Goal: Information Seeking & Learning: Check status

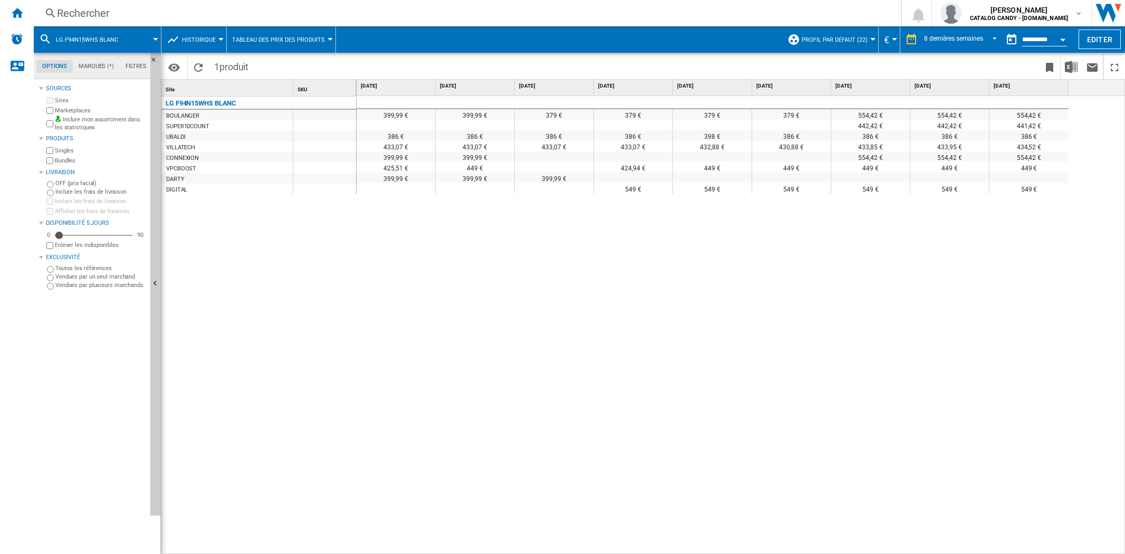
click at [123, 2] on div "Rechercher Rechercher 0 [PERSON_NAME] CATALOG CANDY - [DOMAIN_NAME] CATALOG CAN…" at bounding box center [579, 13] width 1091 height 26
click at [123, 17] on div "Rechercher" at bounding box center [465, 13] width 817 height 15
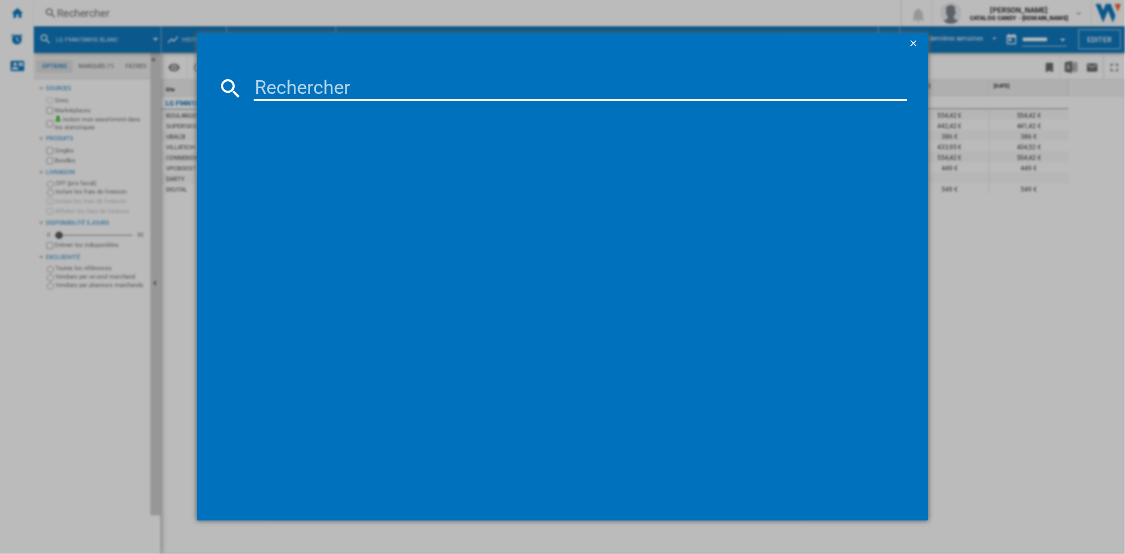
click at [329, 89] on input at bounding box center [580, 87] width 653 height 25
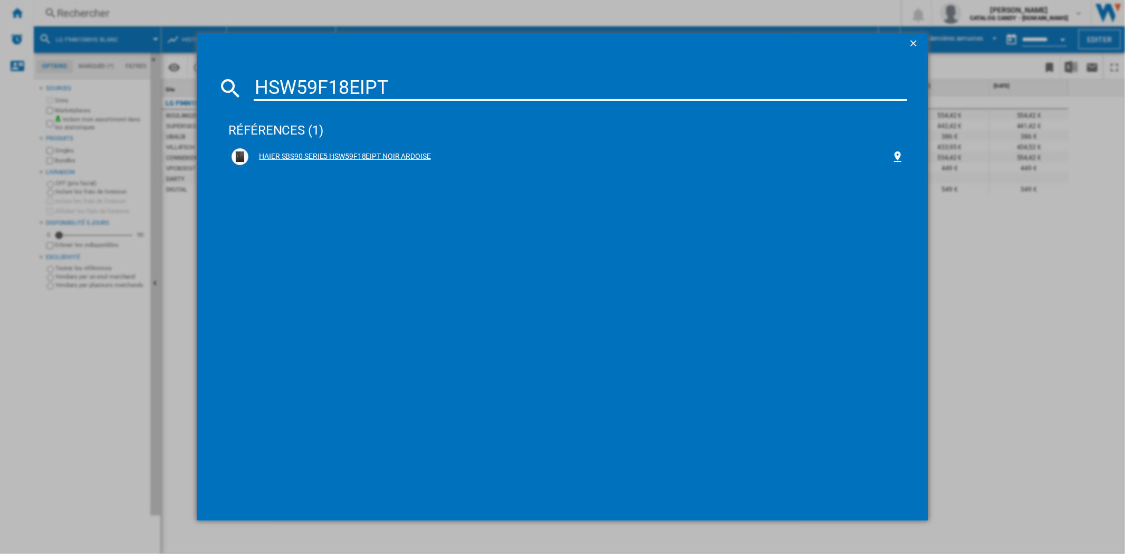
type input "HSW59F18EIPT"
click at [339, 158] on div "HAIER SBS90 SERIE5 HSW59F18EIPT NOIR ARDOISE" at bounding box center [569, 156] width 643 height 11
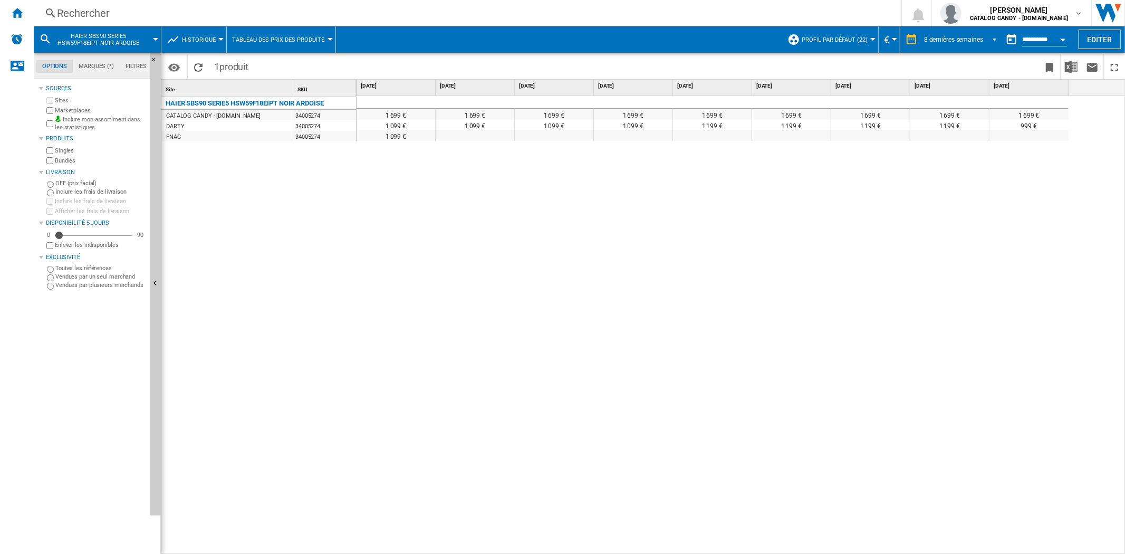
click at [994, 37] on span "REPORTS.WIZARD.STEPS.REPORT.STEPS.REPORT_OPTIONS.PERIOD: 8 dernières semaines" at bounding box center [991, 38] width 13 height 9
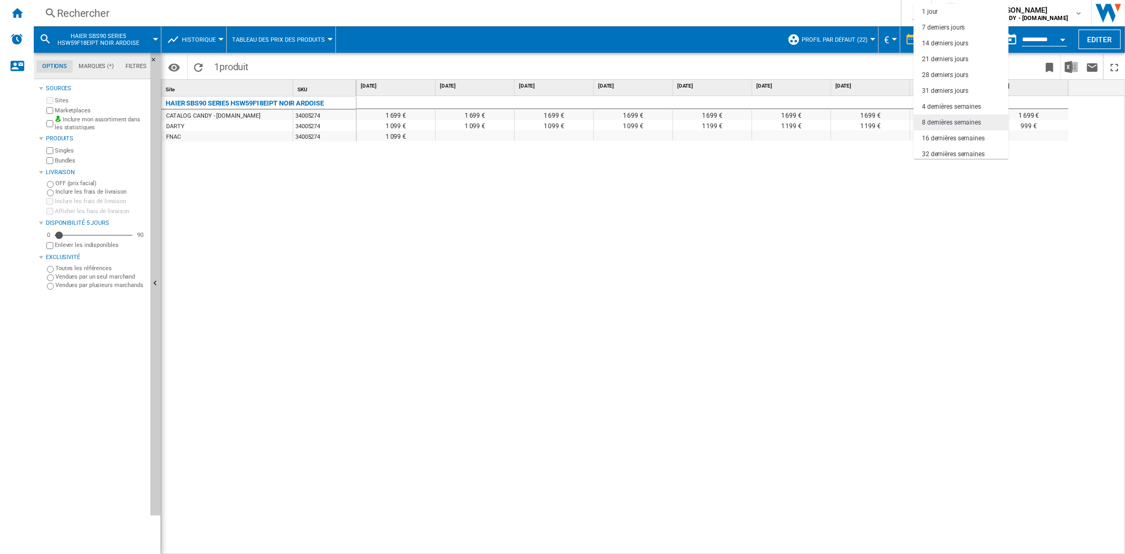
scroll to position [66, 0]
click at [963, 82] on md-option "32 dernières semaines" at bounding box center [961, 88] width 95 height 16
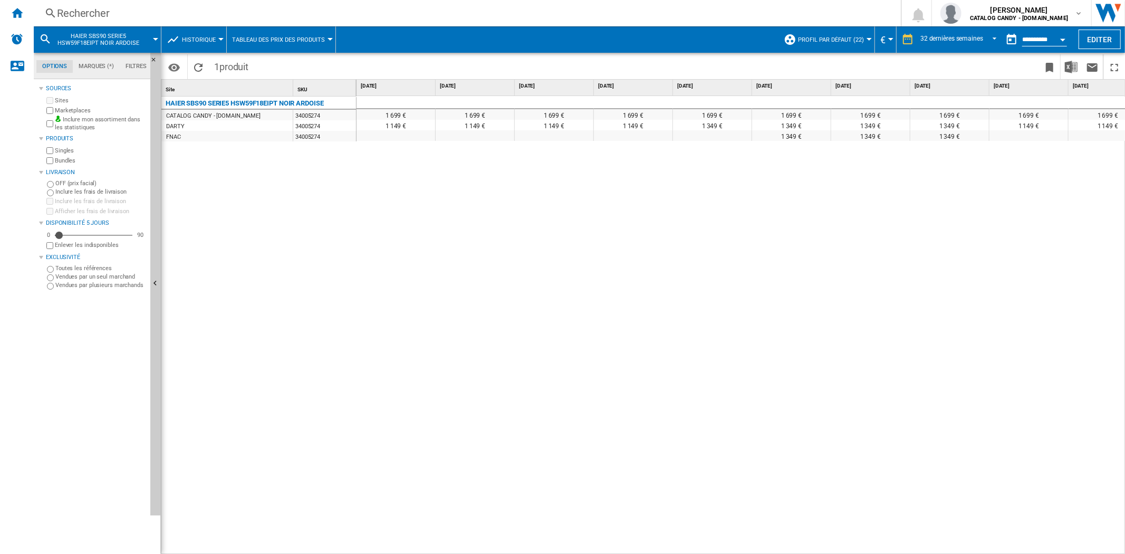
scroll to position [0, 1]
click at [508, 262] on div "1 699 € 1 699 € 1 699 € 1 699 € 1 699 € 1 699 € 1 699 € 1 699 € 1 699 € 1 699 €…" at bounding box center [741, 325] width 769 height 458
